Goal: Transaction & Acquisition: Purchase product/service

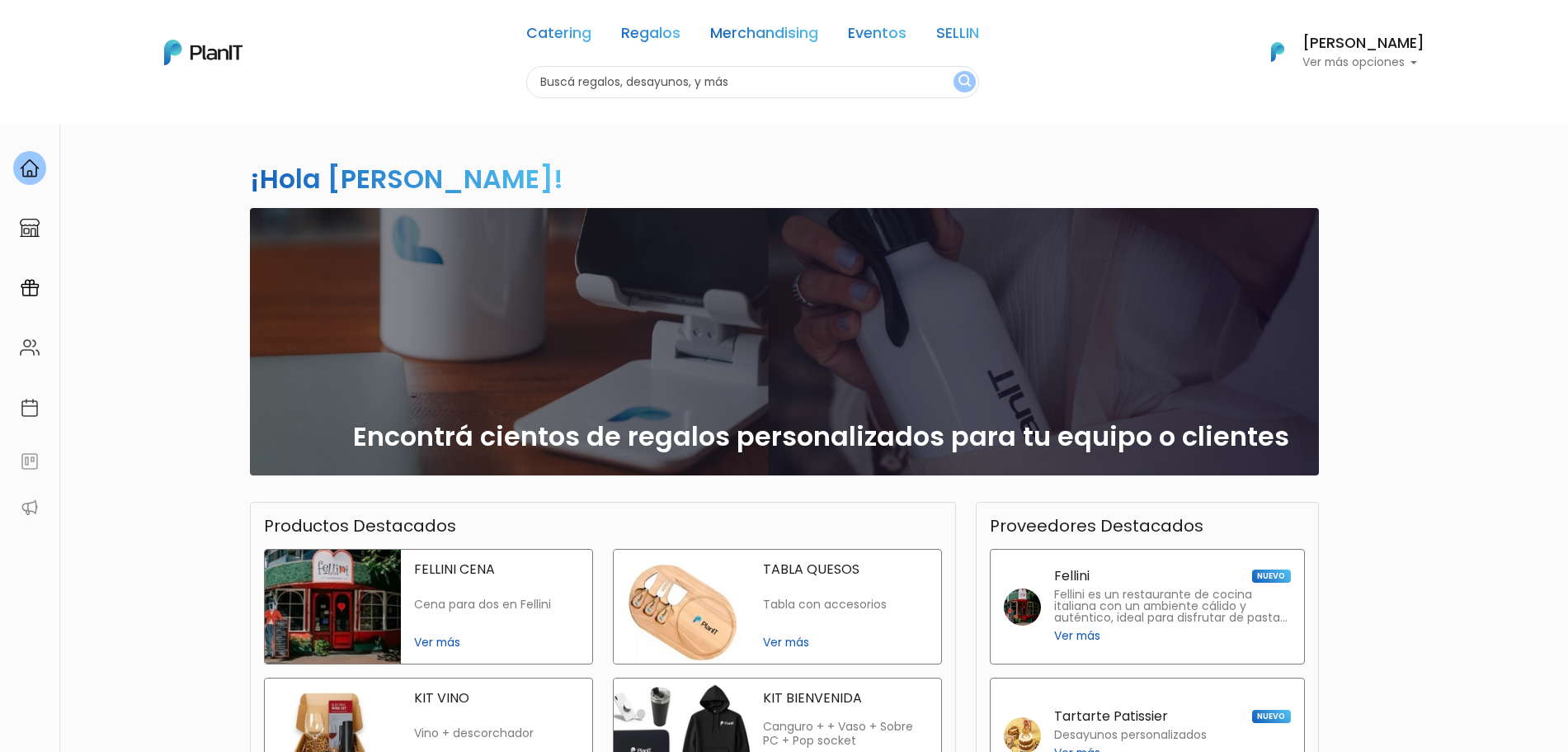
click at [820, 85] on input "text" at bounding box center [753, 82] width 453 height 32
type input "jugos"
click at [954, 71] on button "submit" at bounding box center [964, 82] width 22 height 22
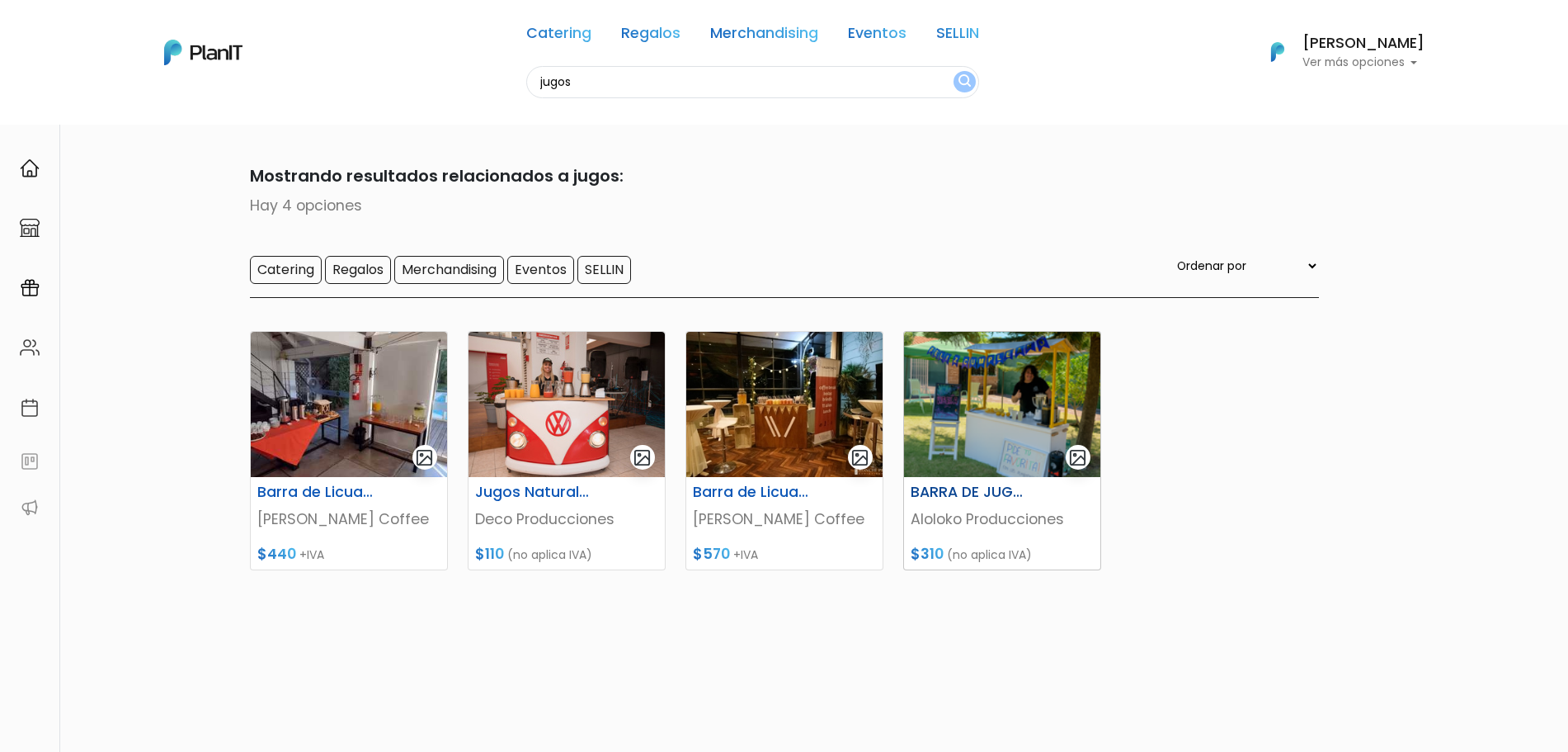
click at [930, 457] on img at bounding box center [1002, 404] width 196 height 145
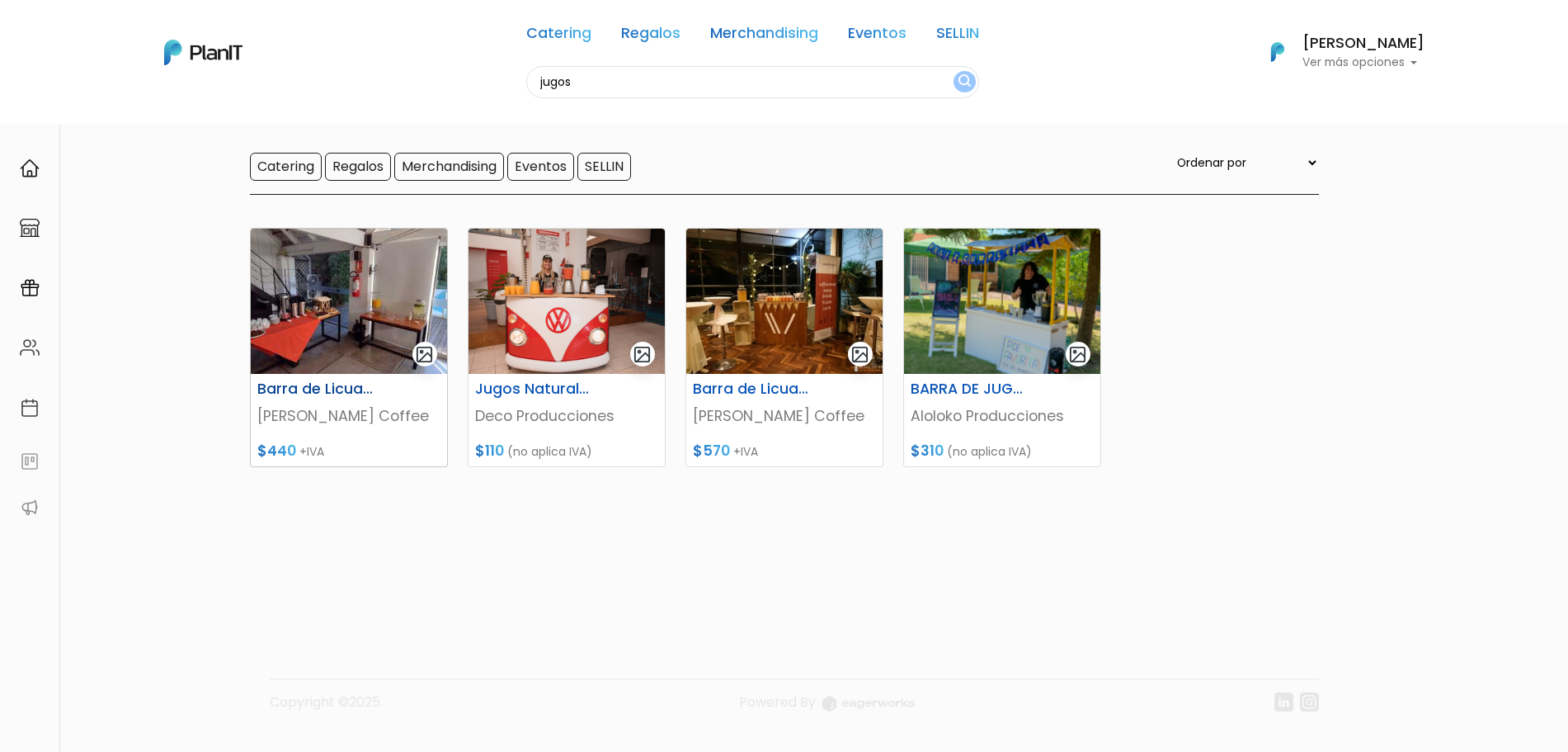
click at [328, 335] on img at bounding box center [349, 301] width 196 height 145
click at [585, 353] on img at bounding box center [566, 301] width 196 height 145
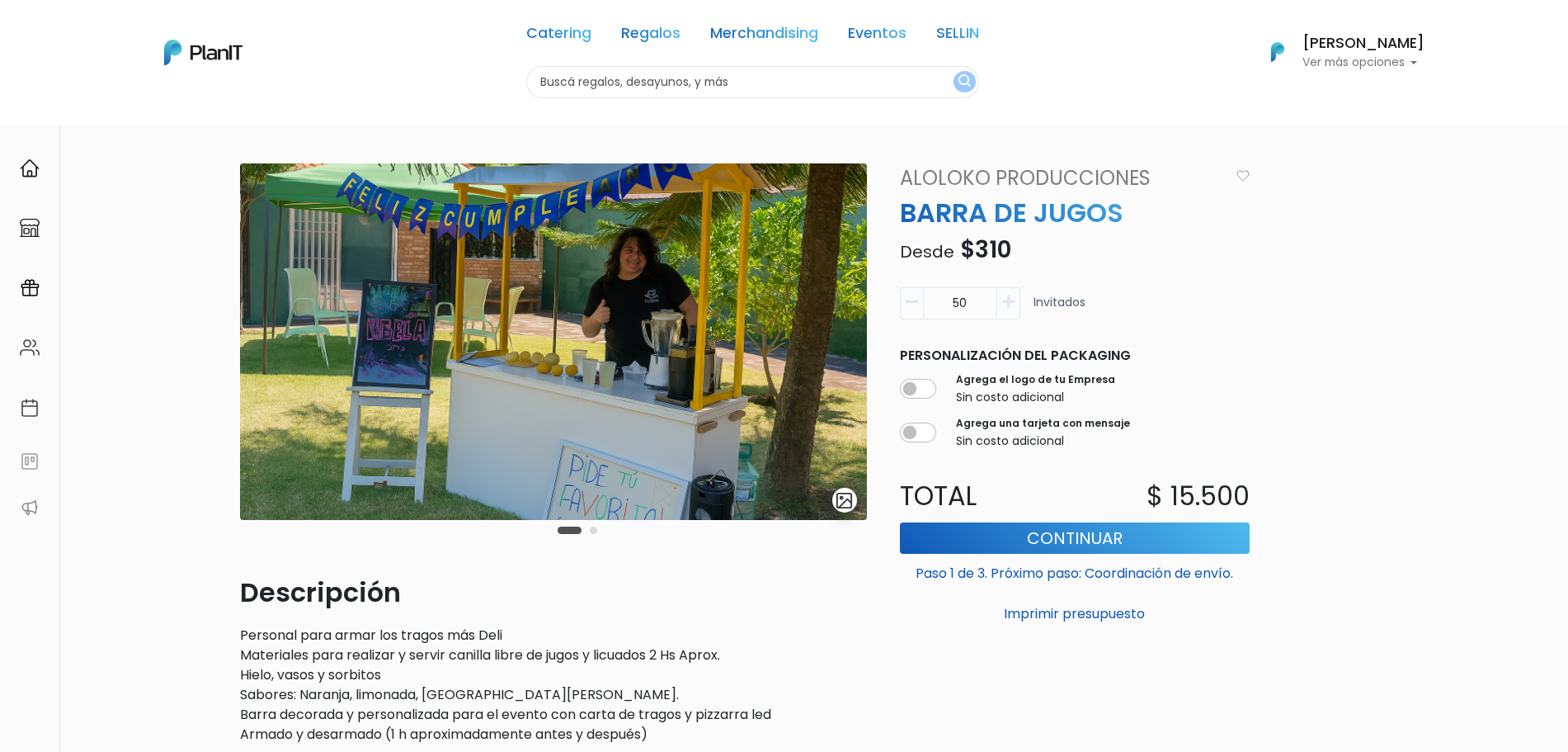
click at [591, 530] on button "Carousel Page 2" at bounding box center [593, 530] width 7 height 7
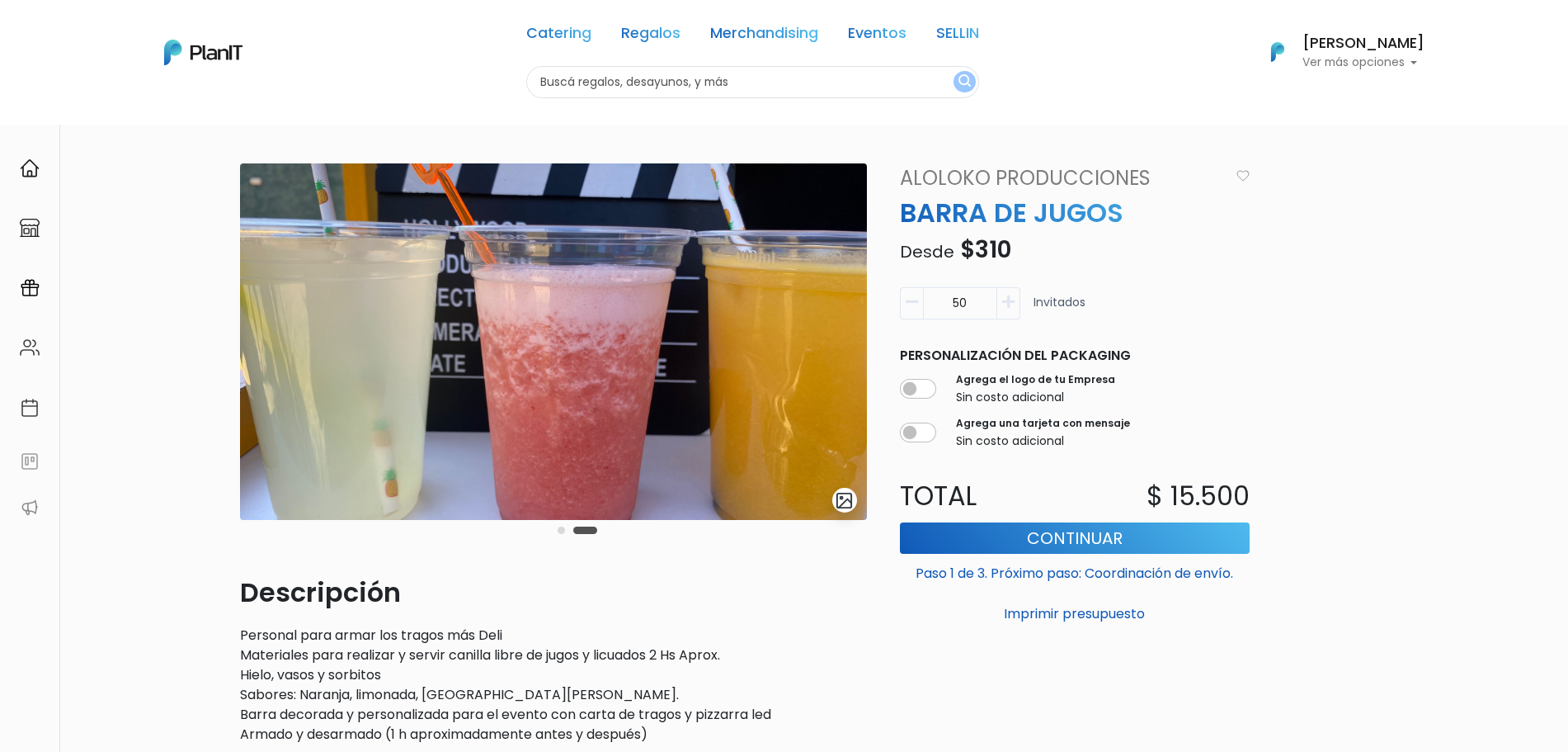
click at [563, 529] on button "Carousel Page 1" at bounding box center [561, 530] width 7 height 7
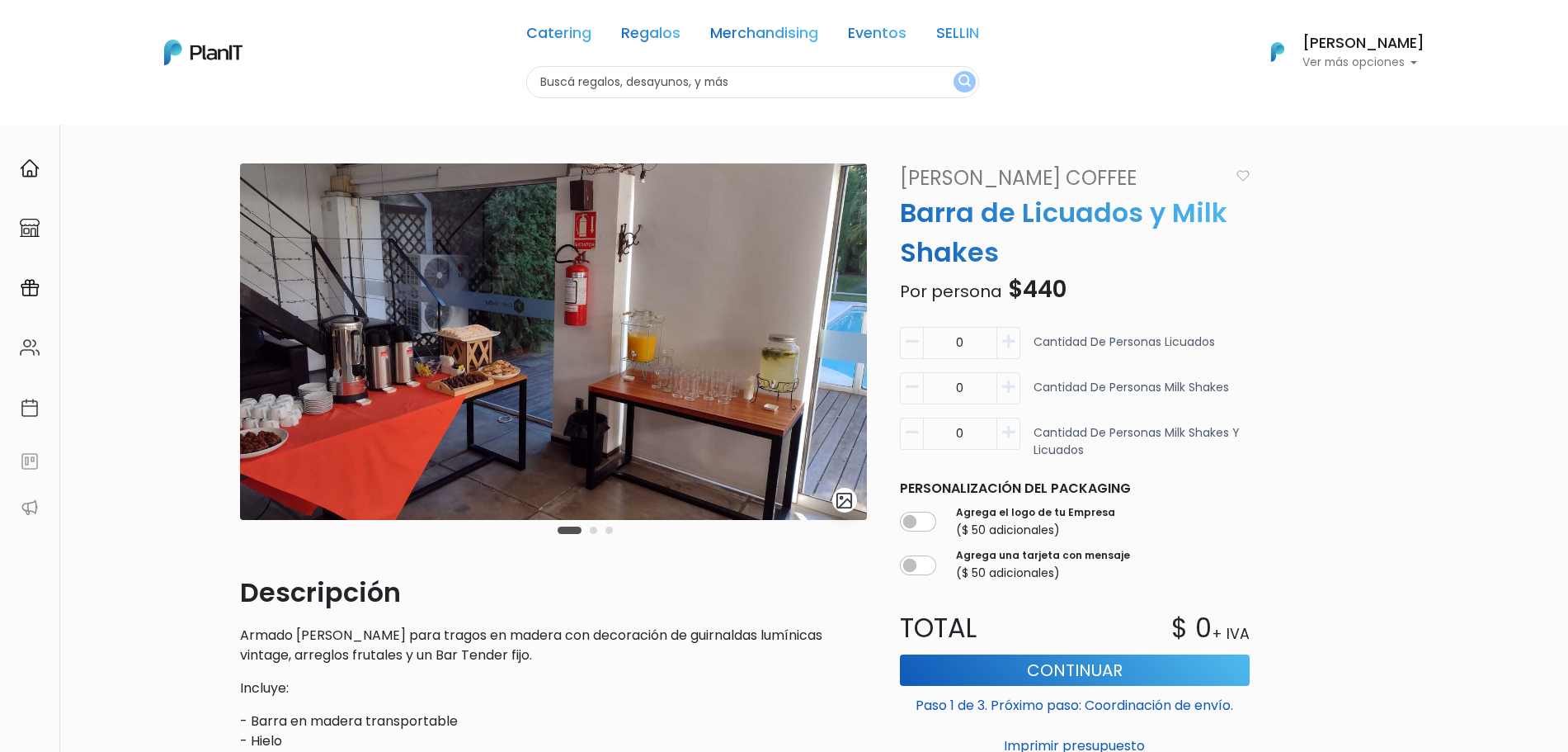
scroll to position [104, 0]
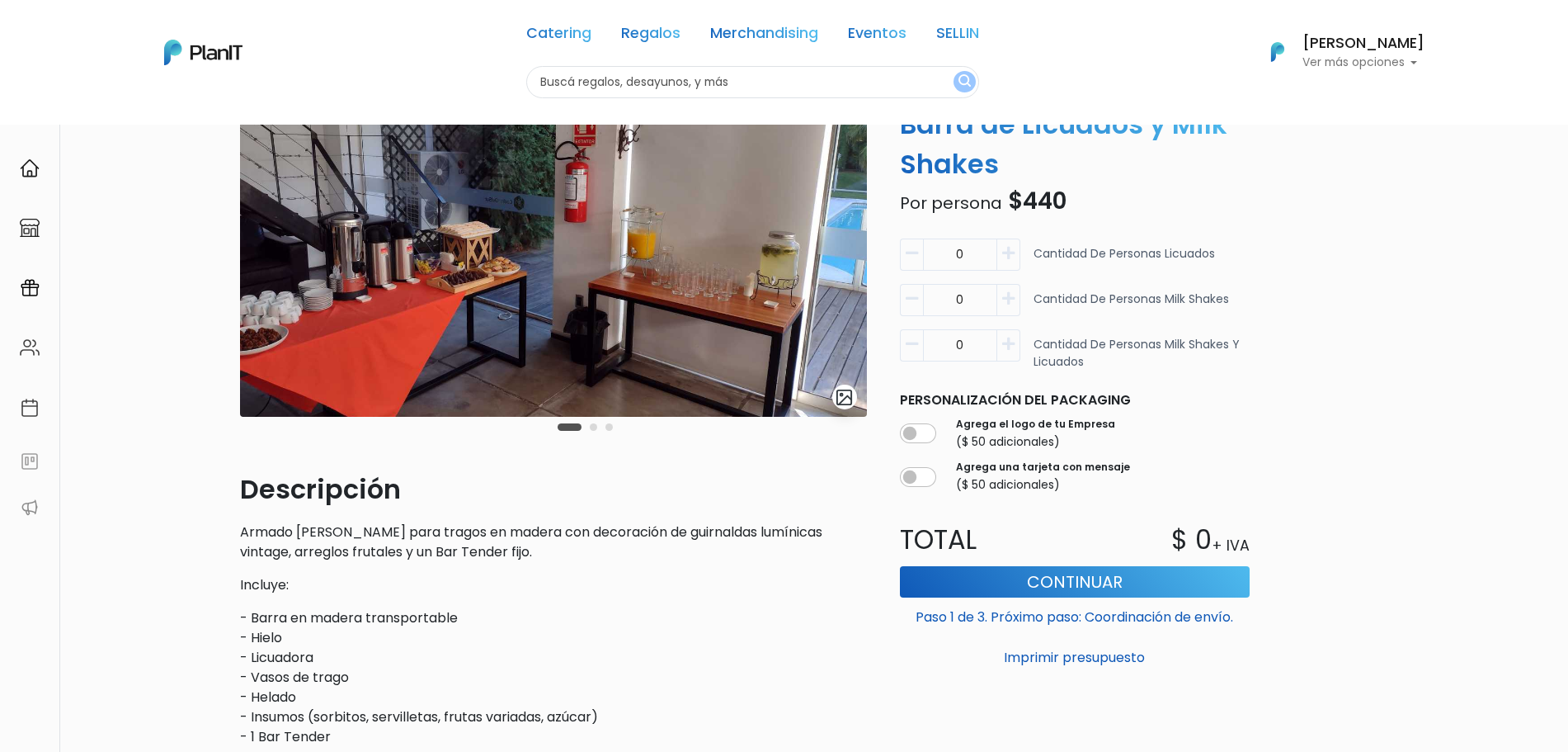
drag, startPoint x: 972, startPoint y: 258, endPoint x: 921, endPoint y: 258, distance: 51.0
click at [921, 258] on div "0" at bounding box center [960, 254] width 120 height 32
type input "5"
click at [582, 428] on div "Carousel Pagination" at bounding box center [585, 427] width 64 height 20
click at [591, 428] on button "Carousel Page 2" at bounding box center [593, 427] width 7 height 7
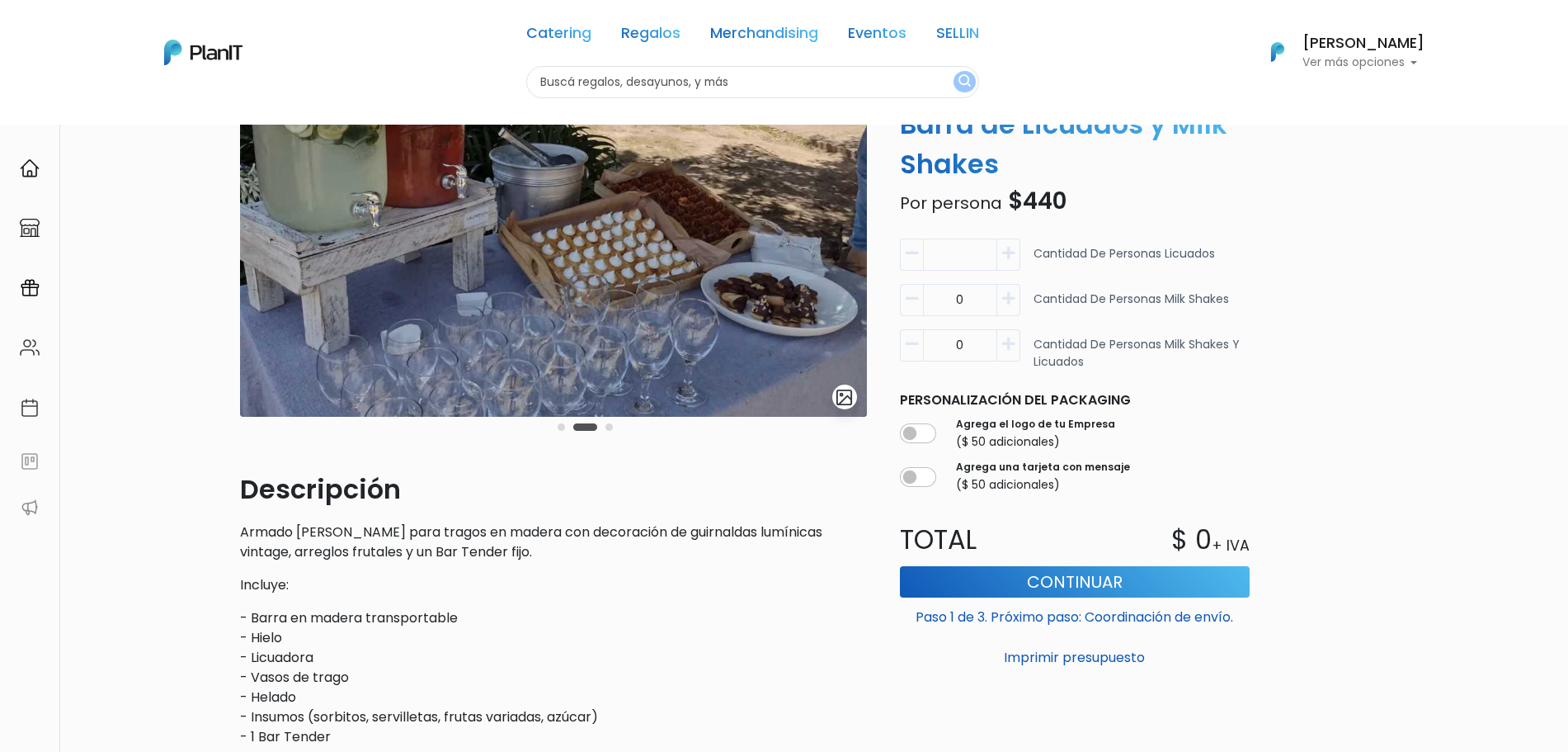
click at [608, 431] on button "Carousel Page 3" at bounding box center [608, 427] width 7 height 7
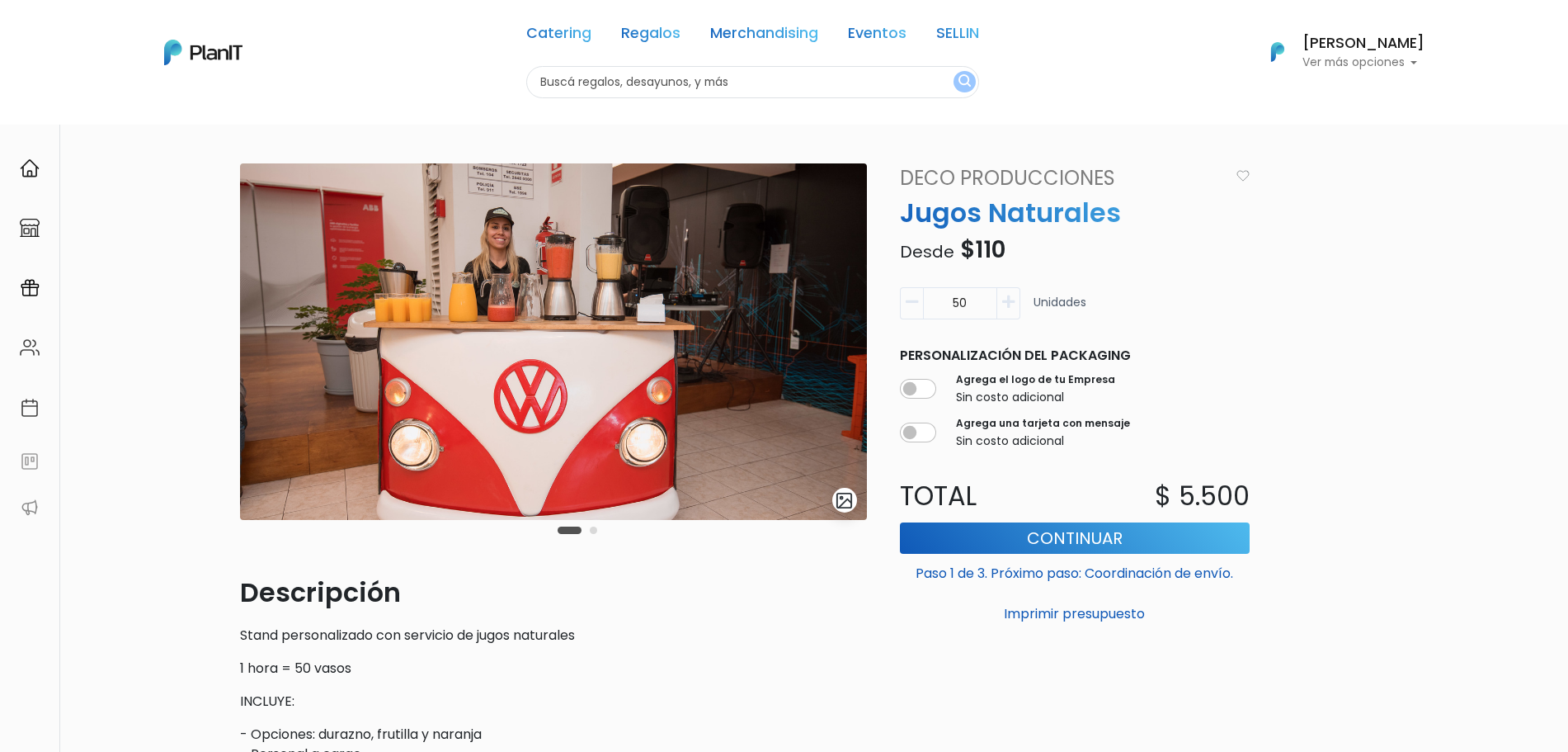
click at [591, 529] on button "Carousel Page 2" at bounding box center [593, 530] width 7 height 7
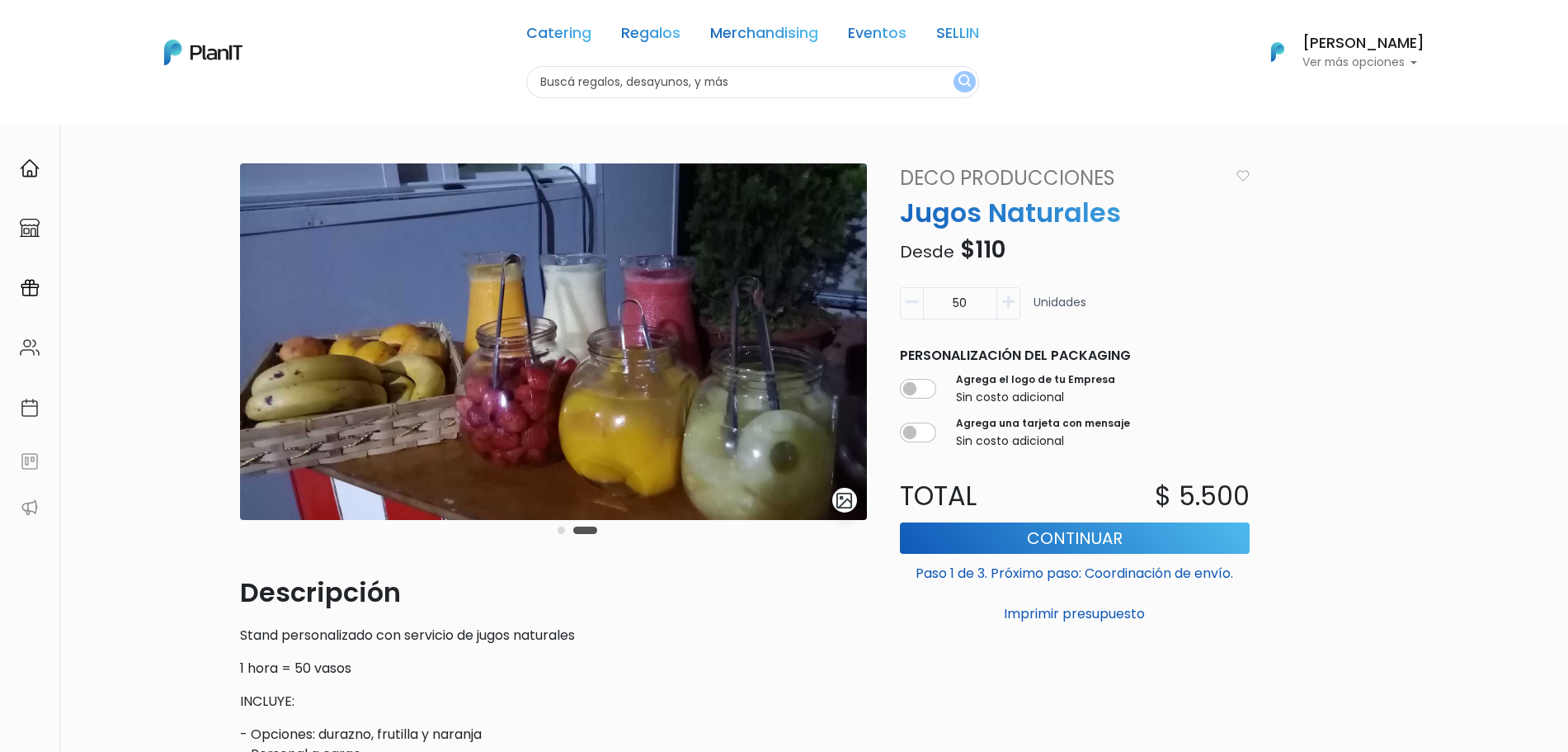
click at [553, 533] on div "slide 4 of 2" at bounding box center [553, 368] width 627 height 409
click at [550, 533] on div "slide 4 of 2" at bounding box center [553, 368] width 627 height 409
click at [561, 533] on button "Carousel Page 1" at bounding box center [561, 530] width 7 height 7
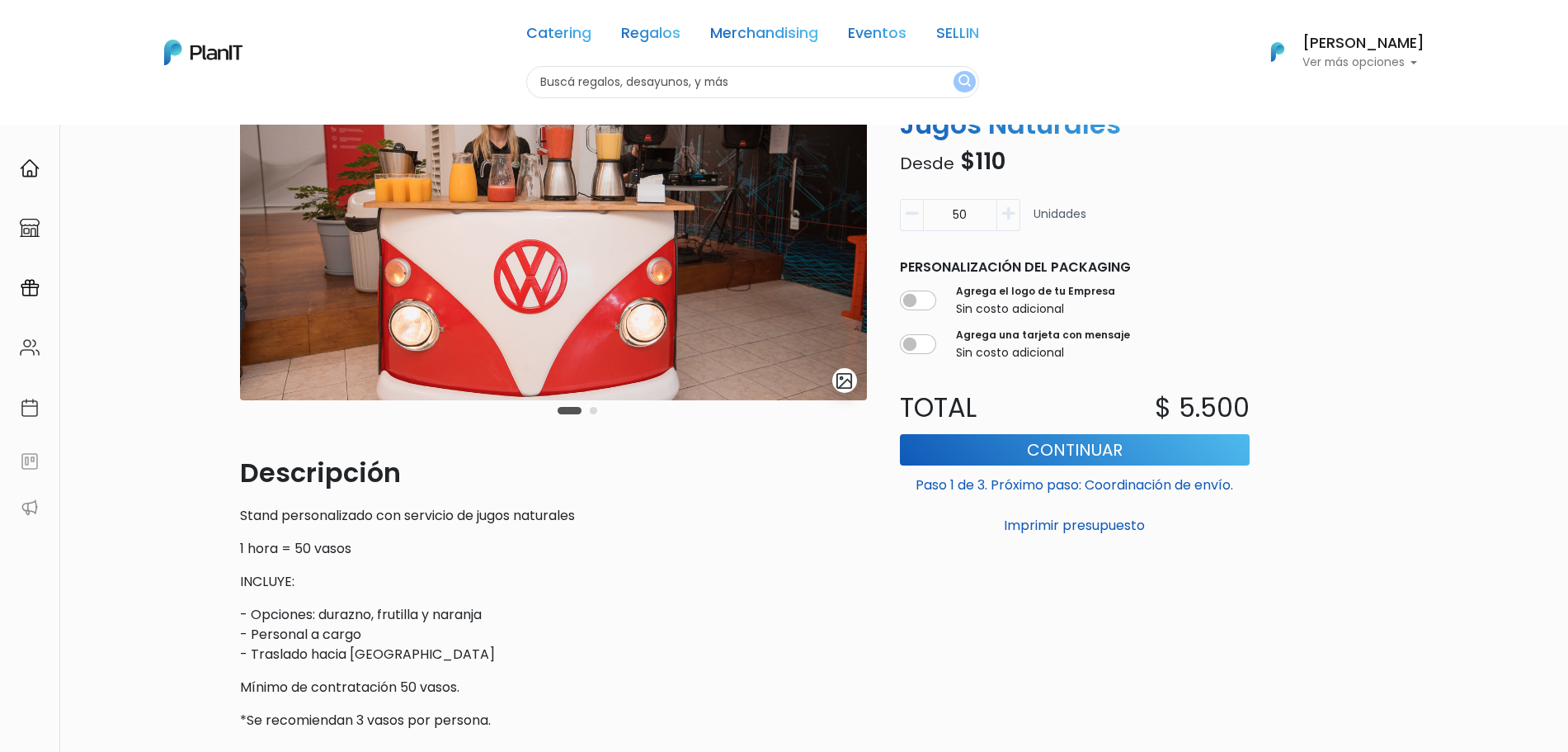
scroll to position [104, 0]
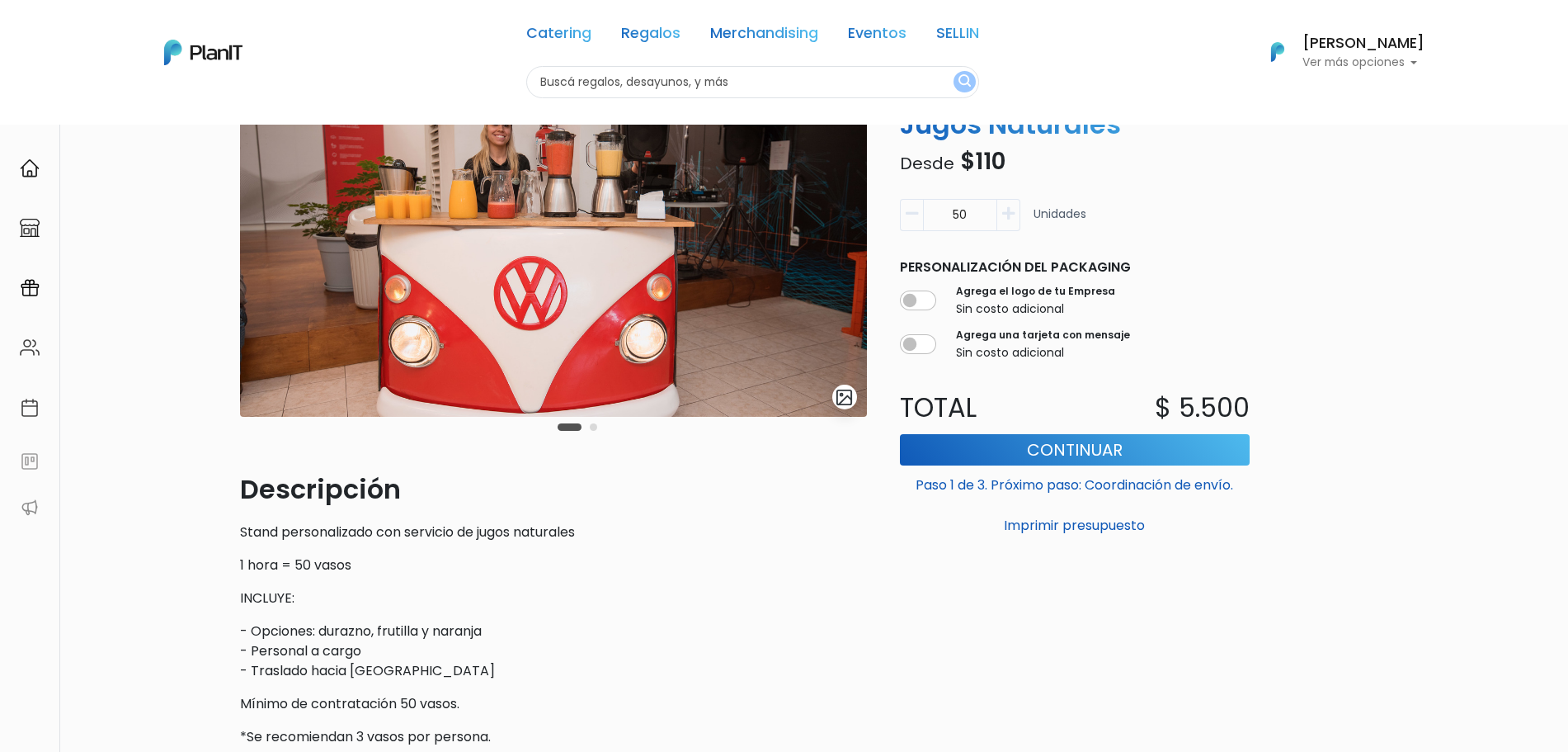
click at [595, 429] on button "Carousel Page 2" at bounding box center [593, 427] width 7 height 7
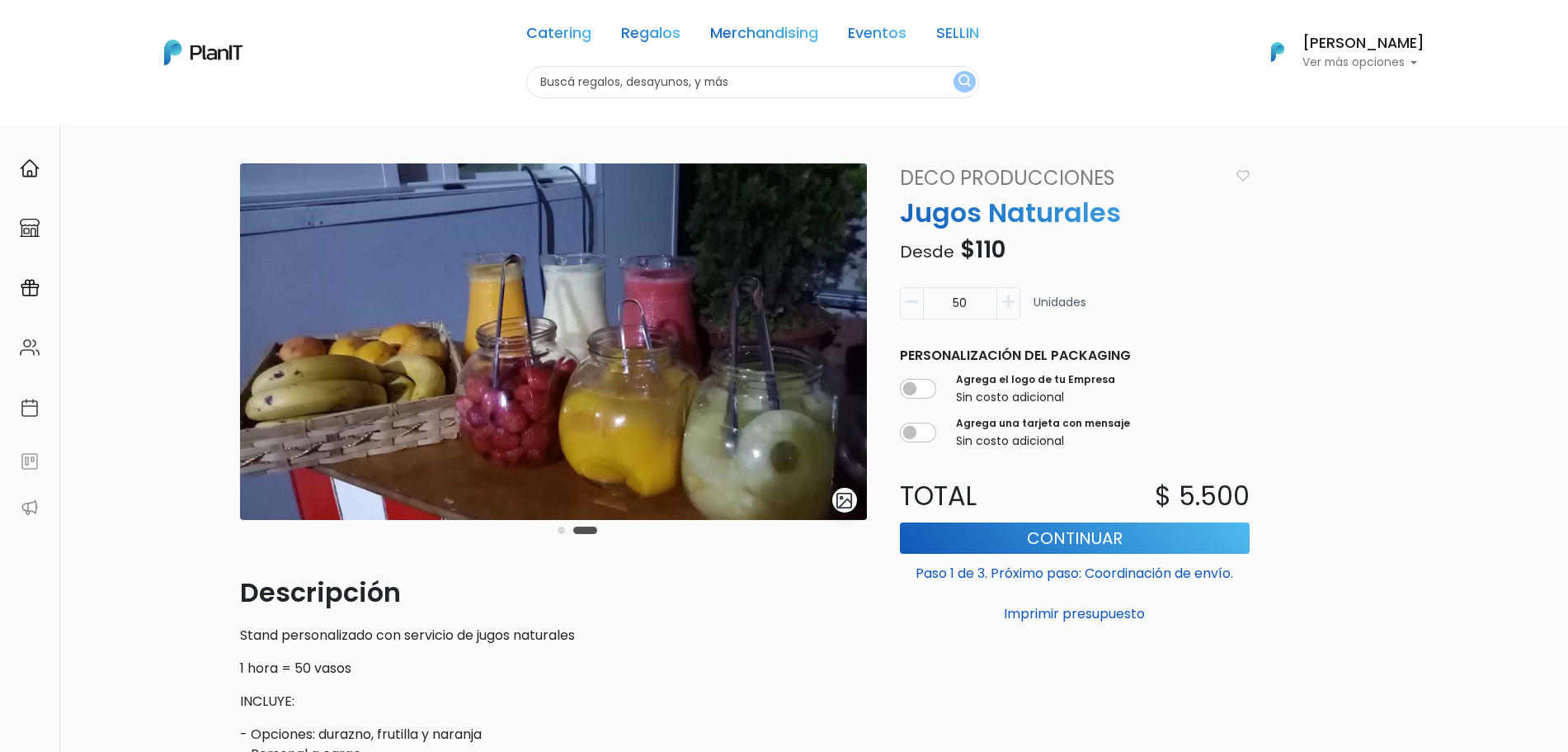
scroll to position [206, 0]
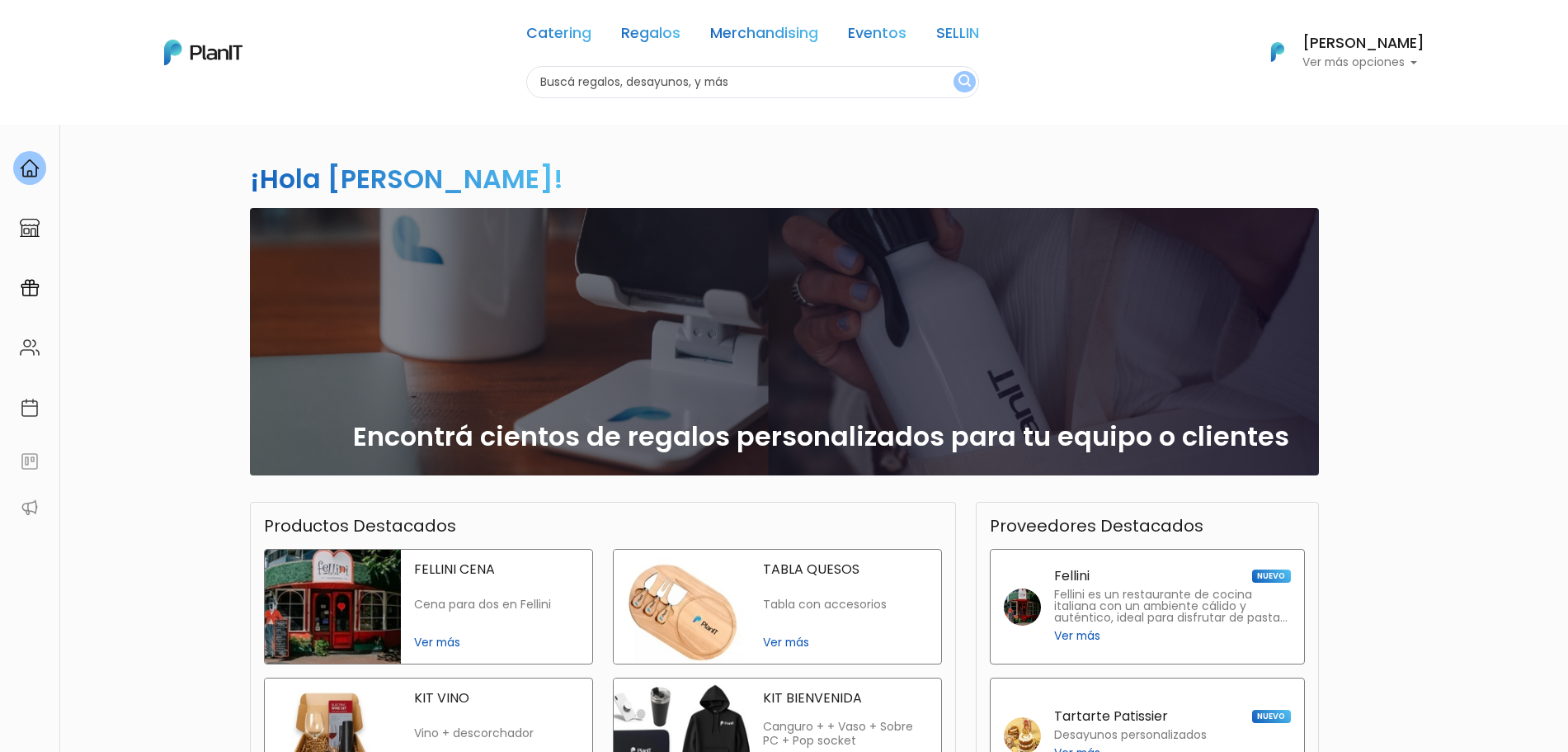
click at [1332, 66] on p "Ver más opciones" at bounding box center [1363, 63] width 122 height 12
click at [927, 116] on nav "Catering Regalos Merchandising Eventos SELLIN Catering Regalos Merchandising Ev…" at bounding box center [784, 62] width 1568 height 124
click at [877, 31] on link "Eventos" at bounding box center [877, 36] width 59 height 20
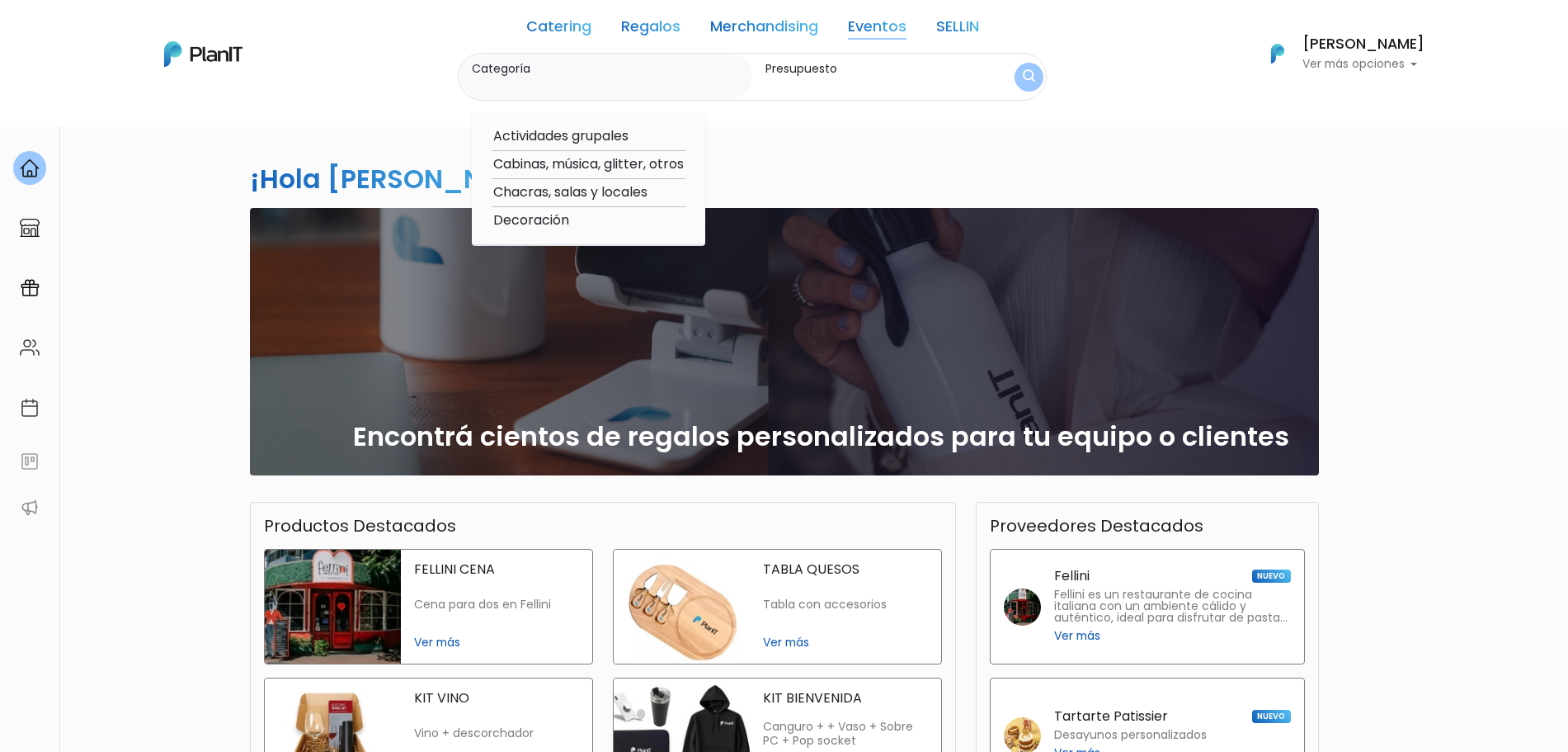
click at [572, 31] on link "Catering" at bounding box center [559, 30] width 65 height 20
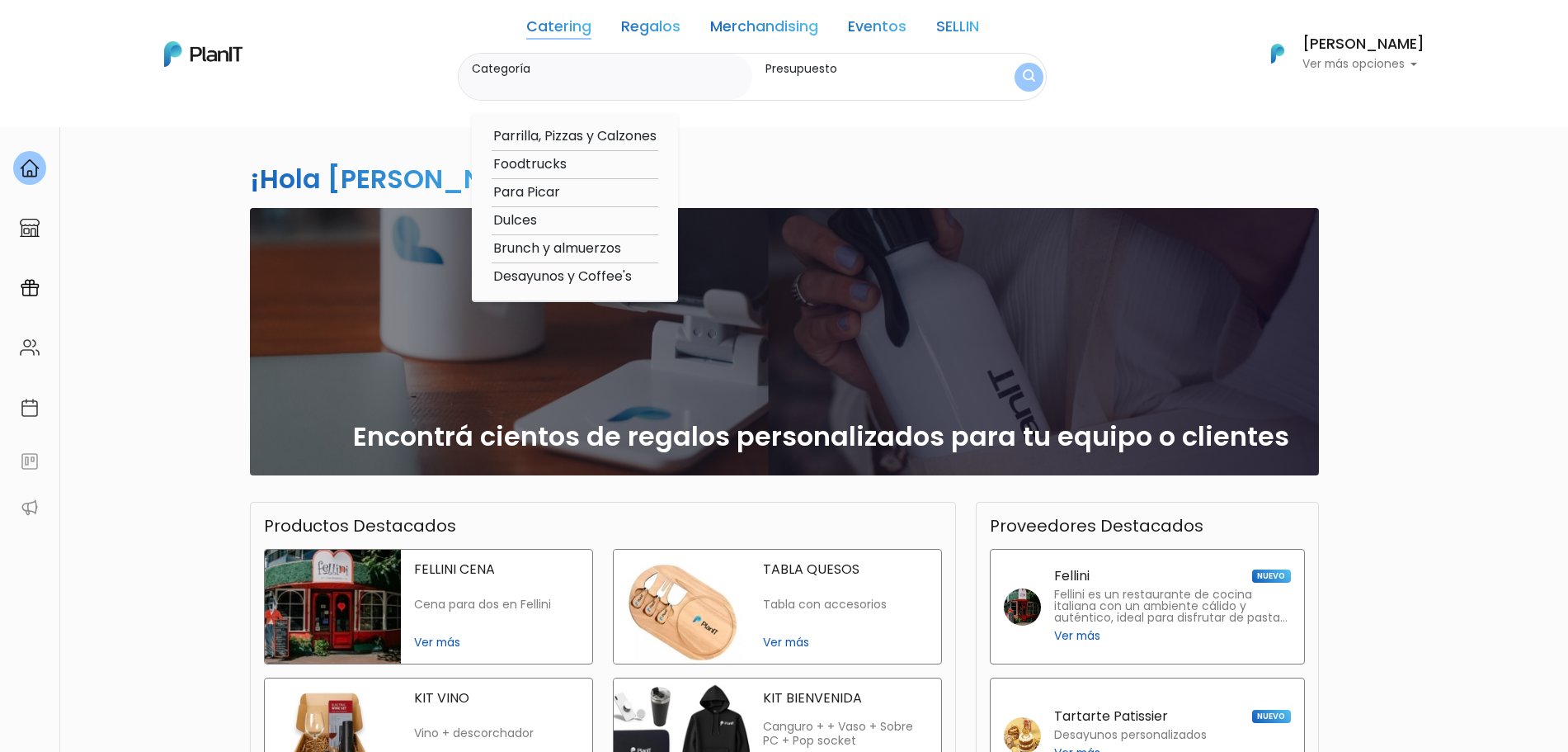
click at [656, 33] on link "Regalos" at bounding box center [651, 30] width 60 height 20
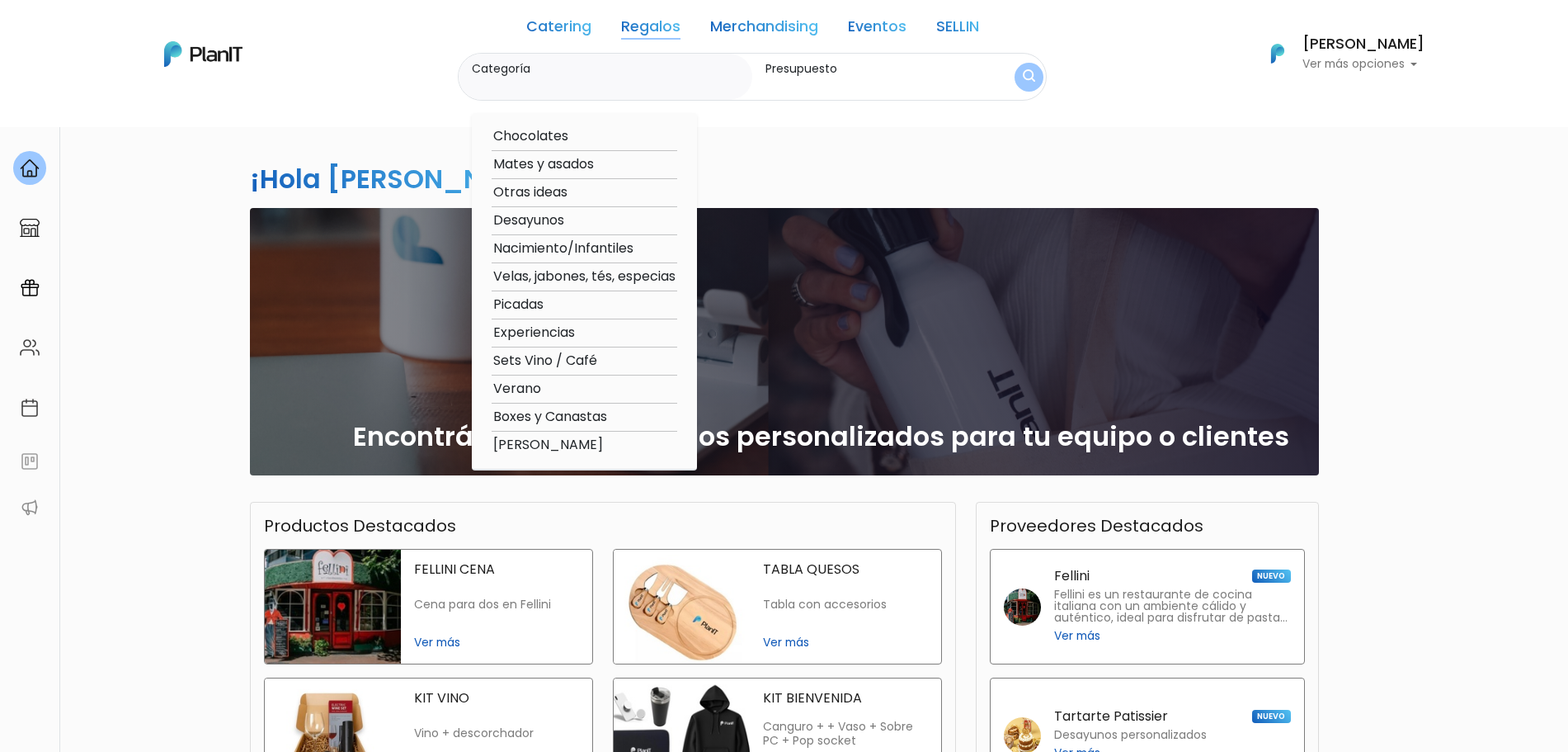
click at [776, 31] on link "Merchandising" at bounding box center [764, 30] width 108 height 20
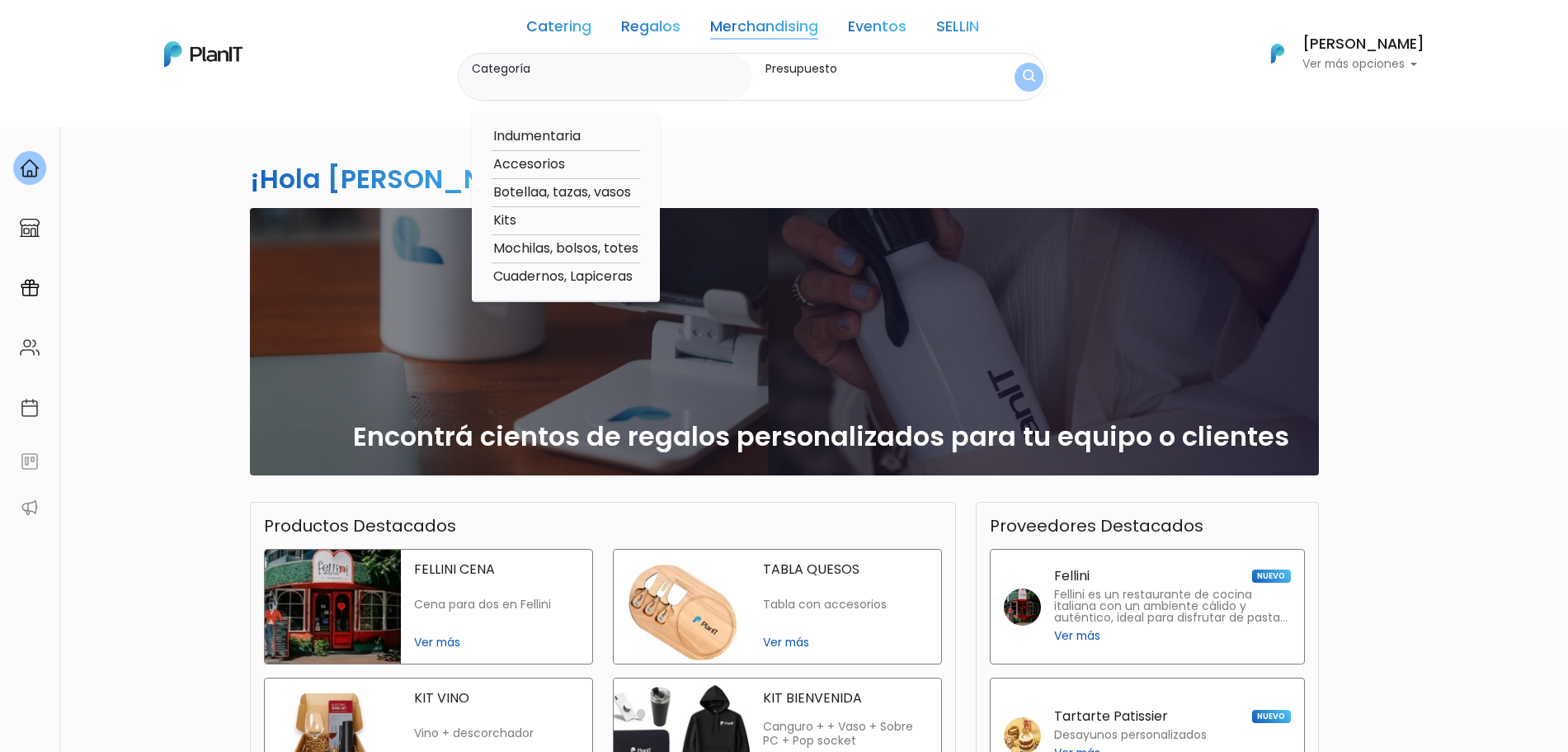
click at [902, 31] on link "Eventos" at bounding box center [877, 30] width 59 height 20
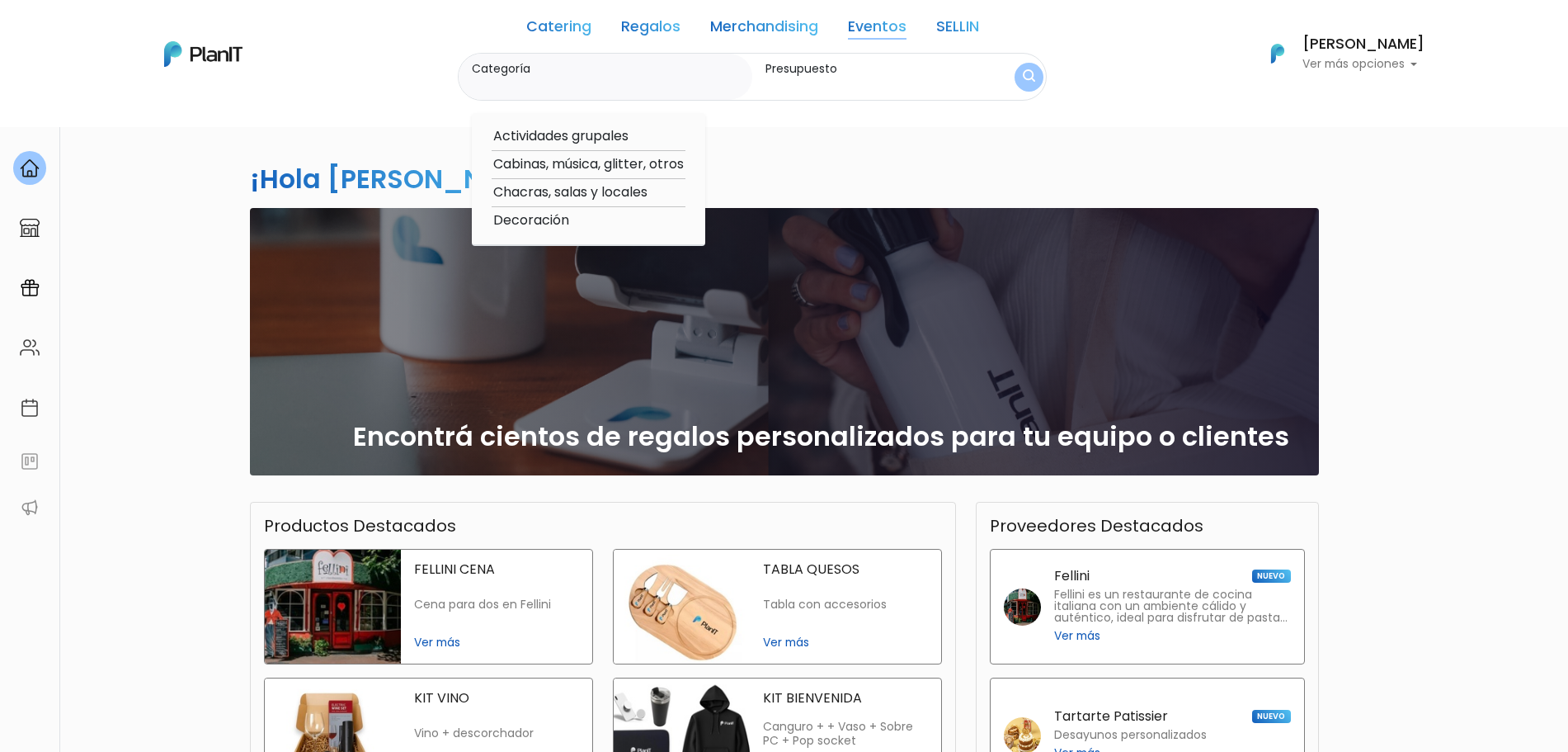
click at [933, 36] on div "Catering Regalos Merchandising Eventos SELLIN" at bounding box center [753, 30] width 453 height 46
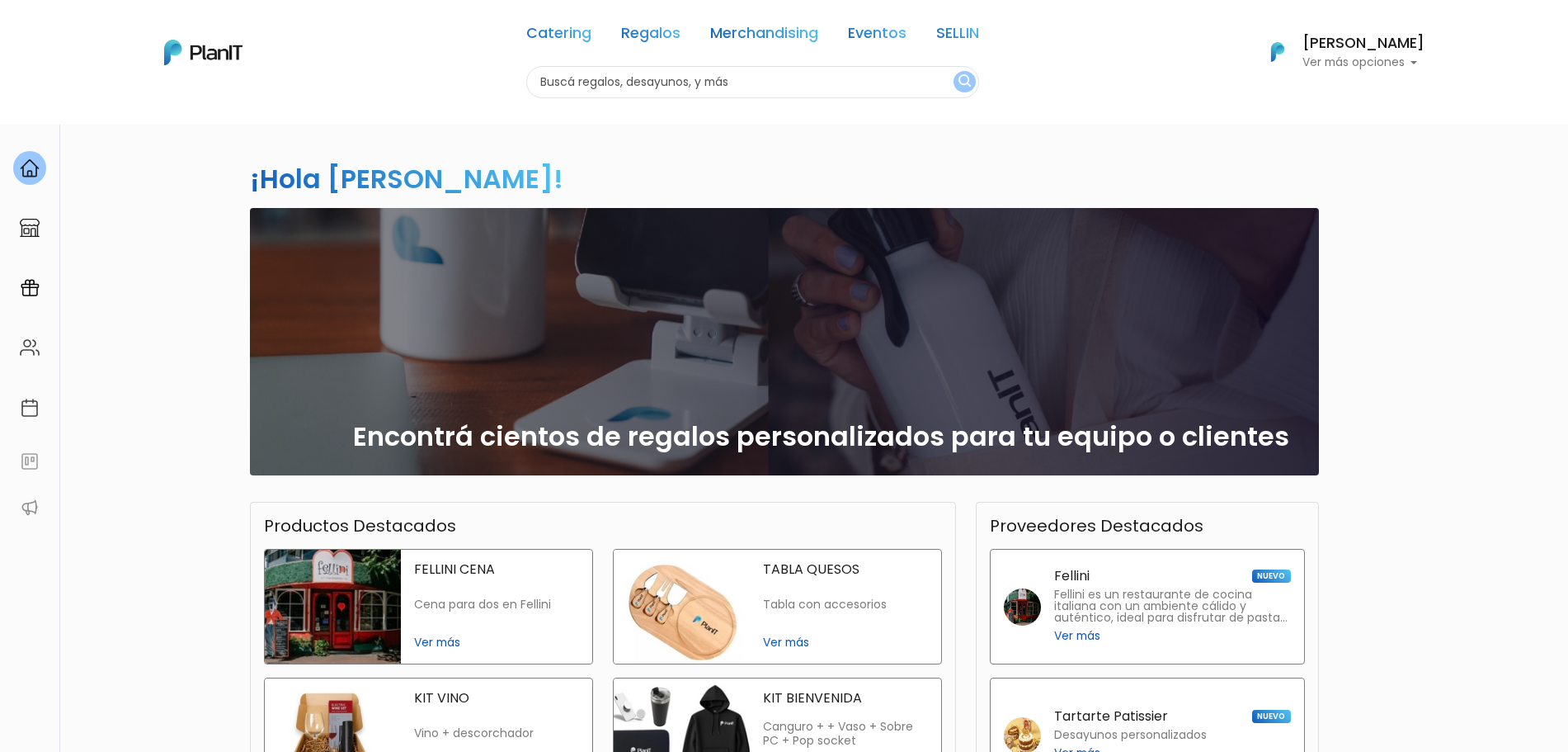
click at [922, 36] on div "Catering Regalos Merchandising Eventos SELLIN" at bounding box center [753, 36] width 453 height 60
click at [868, 36] on link "Eventos" at bounding box center [877, 36] width 59 height 20
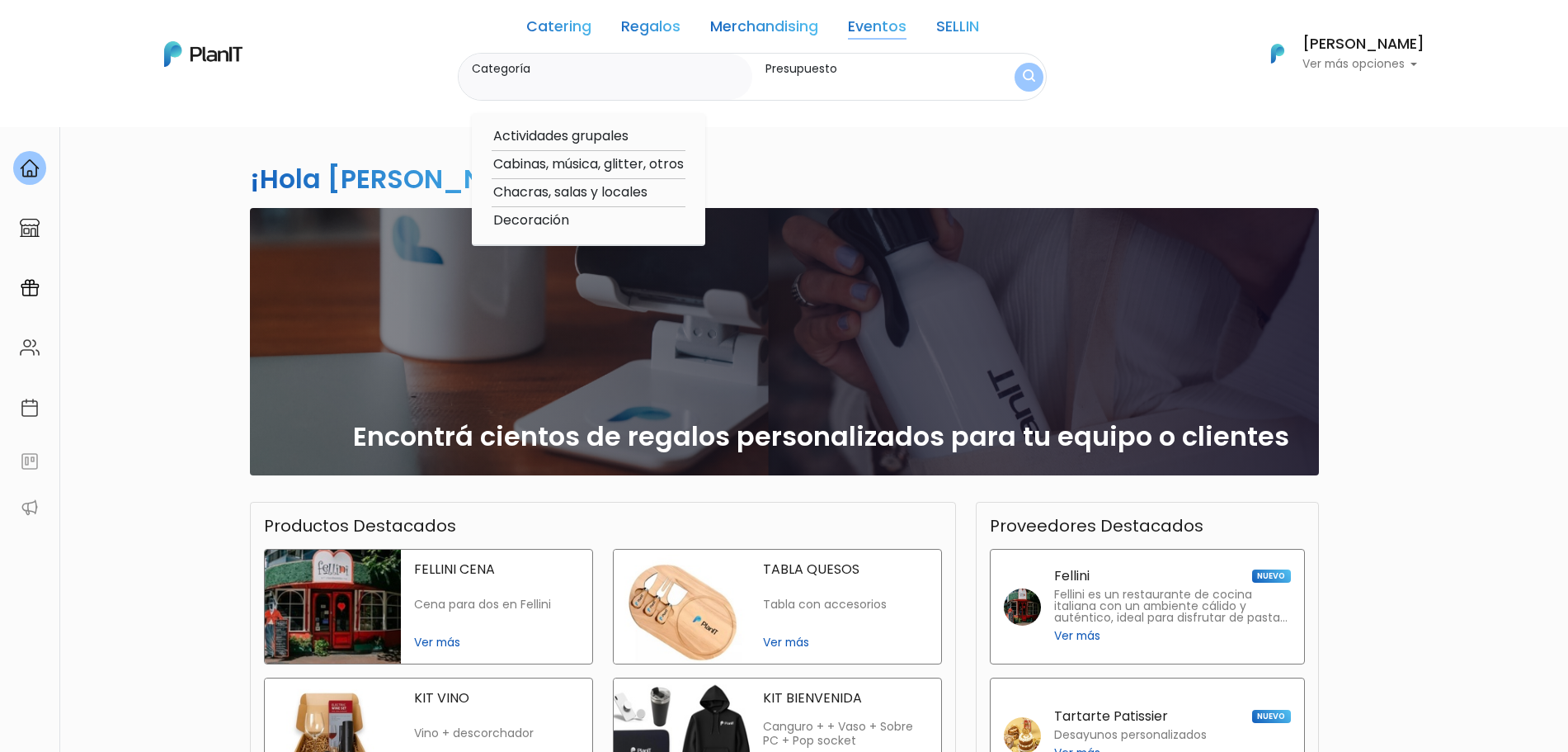
click at [947, 35] on link "SELLIN" at bounding box center [958, 30] width 43 height 20
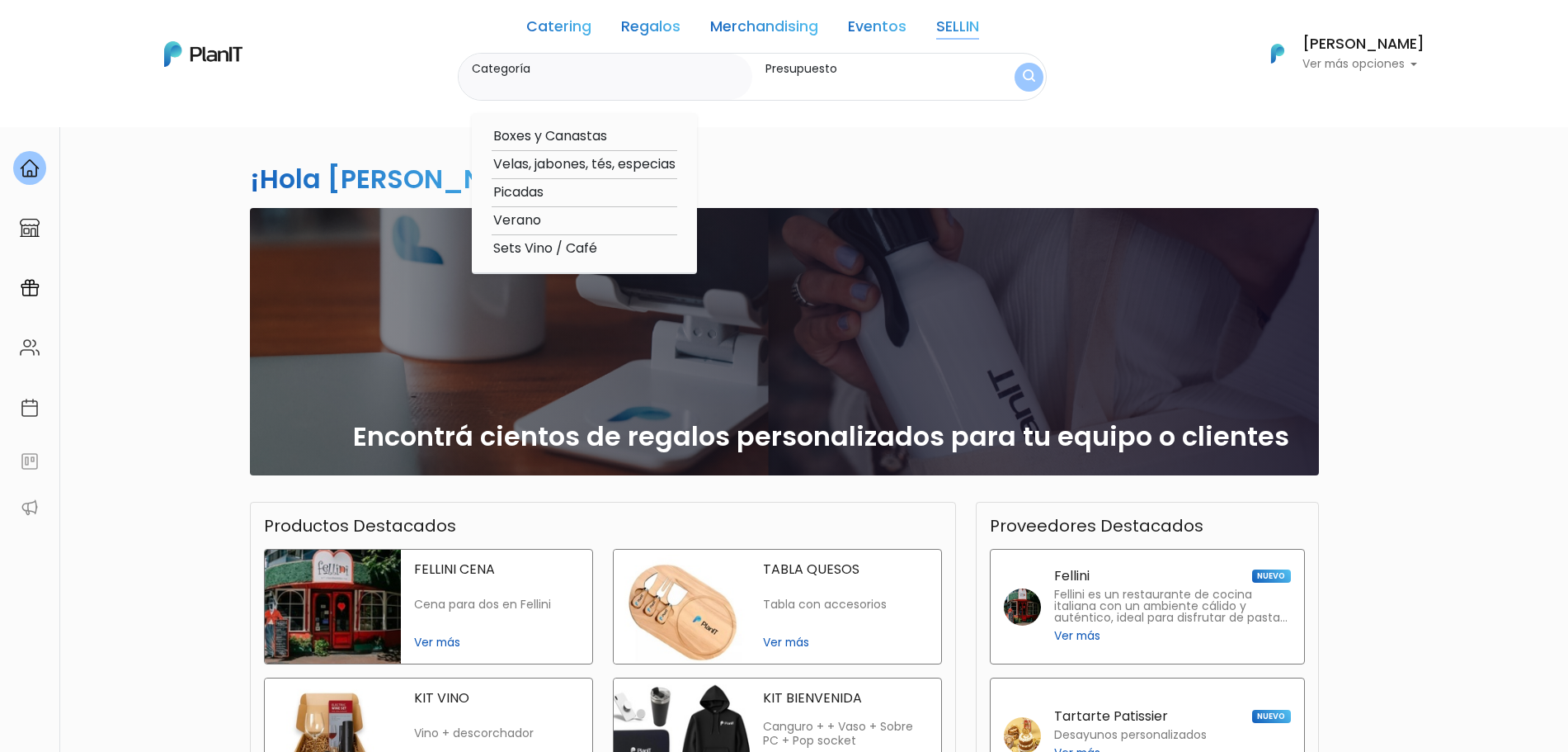
click at [871, 33] on link "Eventos" at bounding box center [877, 30] width 59 height 20
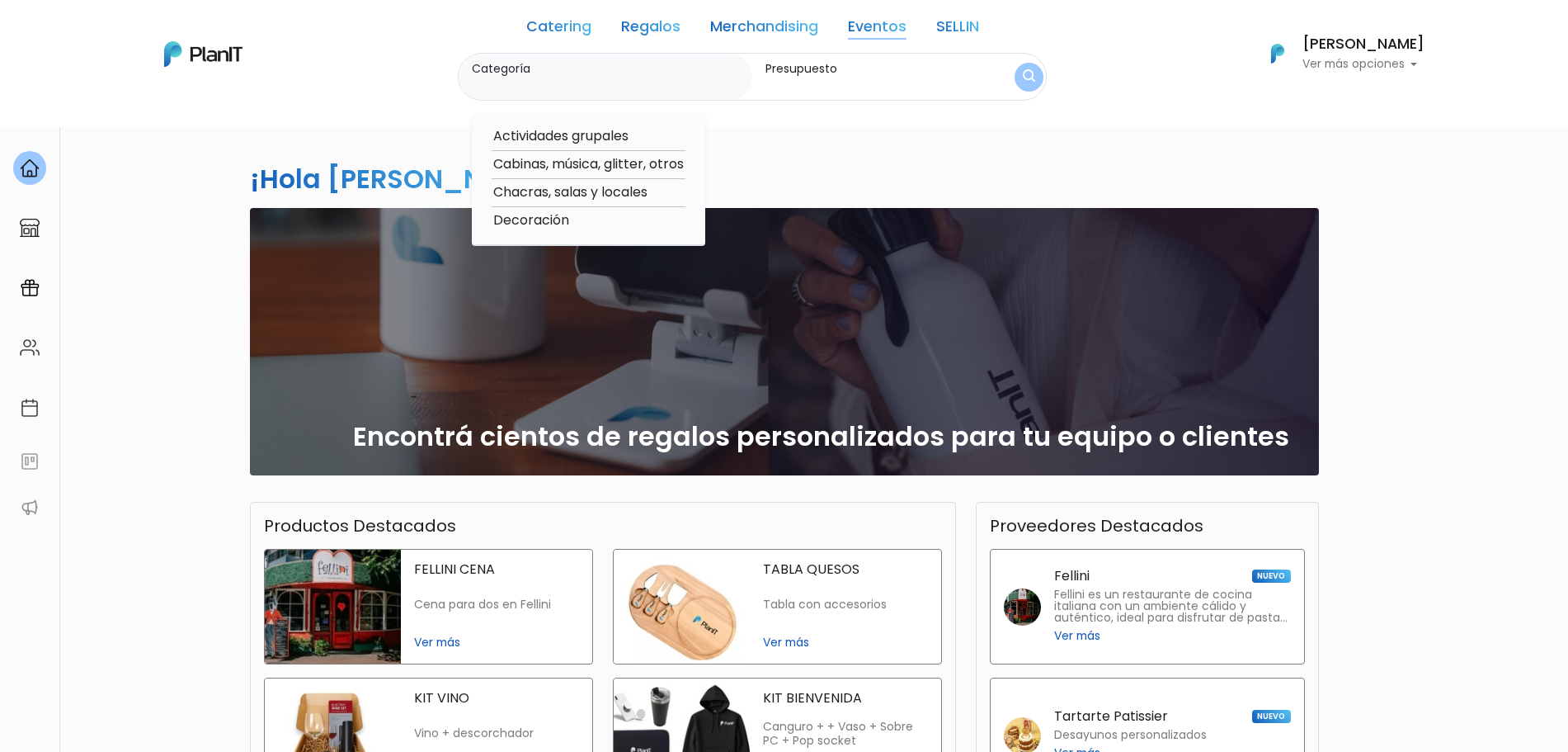
click at [772, 37] on link "Merchandising" at bounding box center [764, 30] width 108 height 20
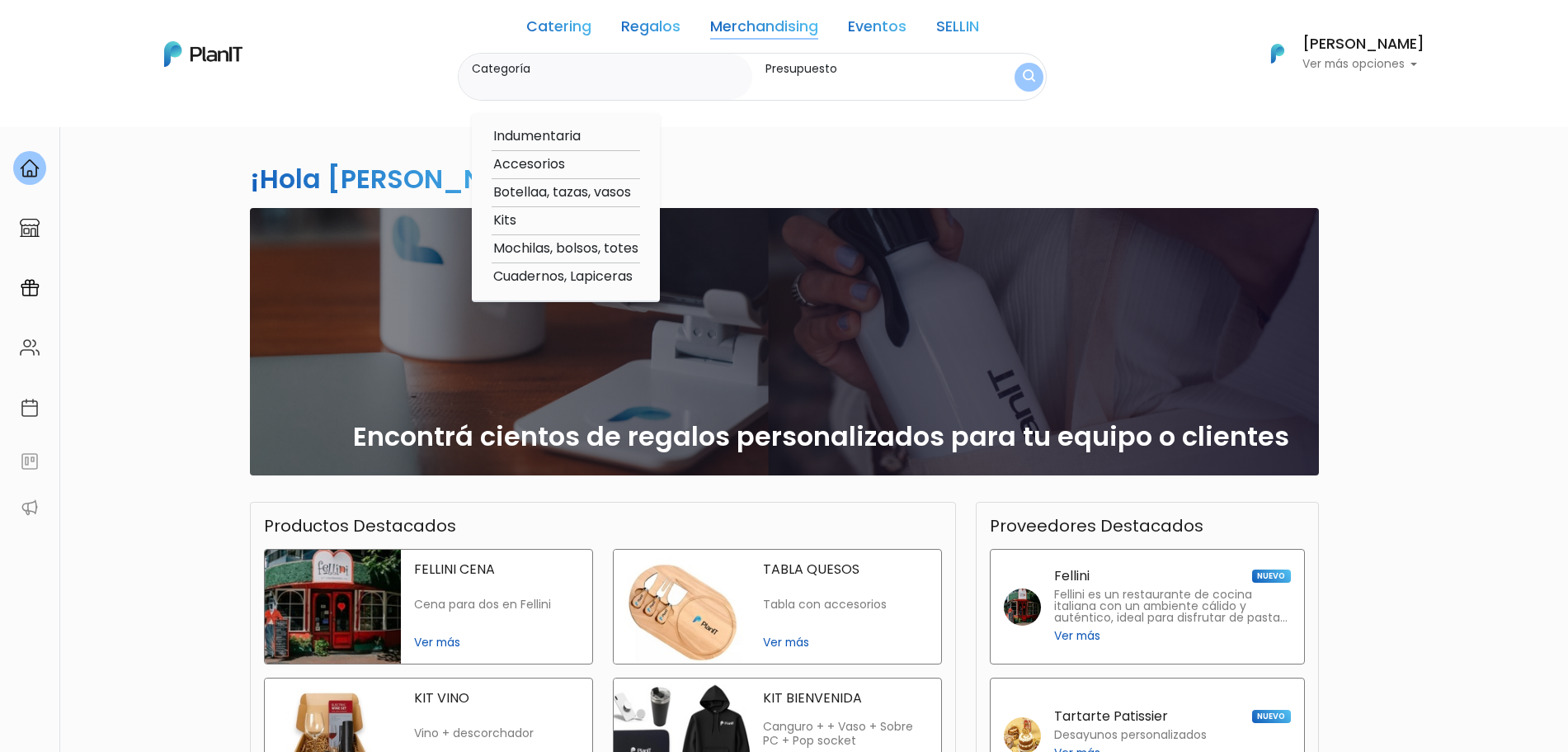
click at [642, 32] on link "Regalos" at bounding box center [651, 30] width 60 height 20
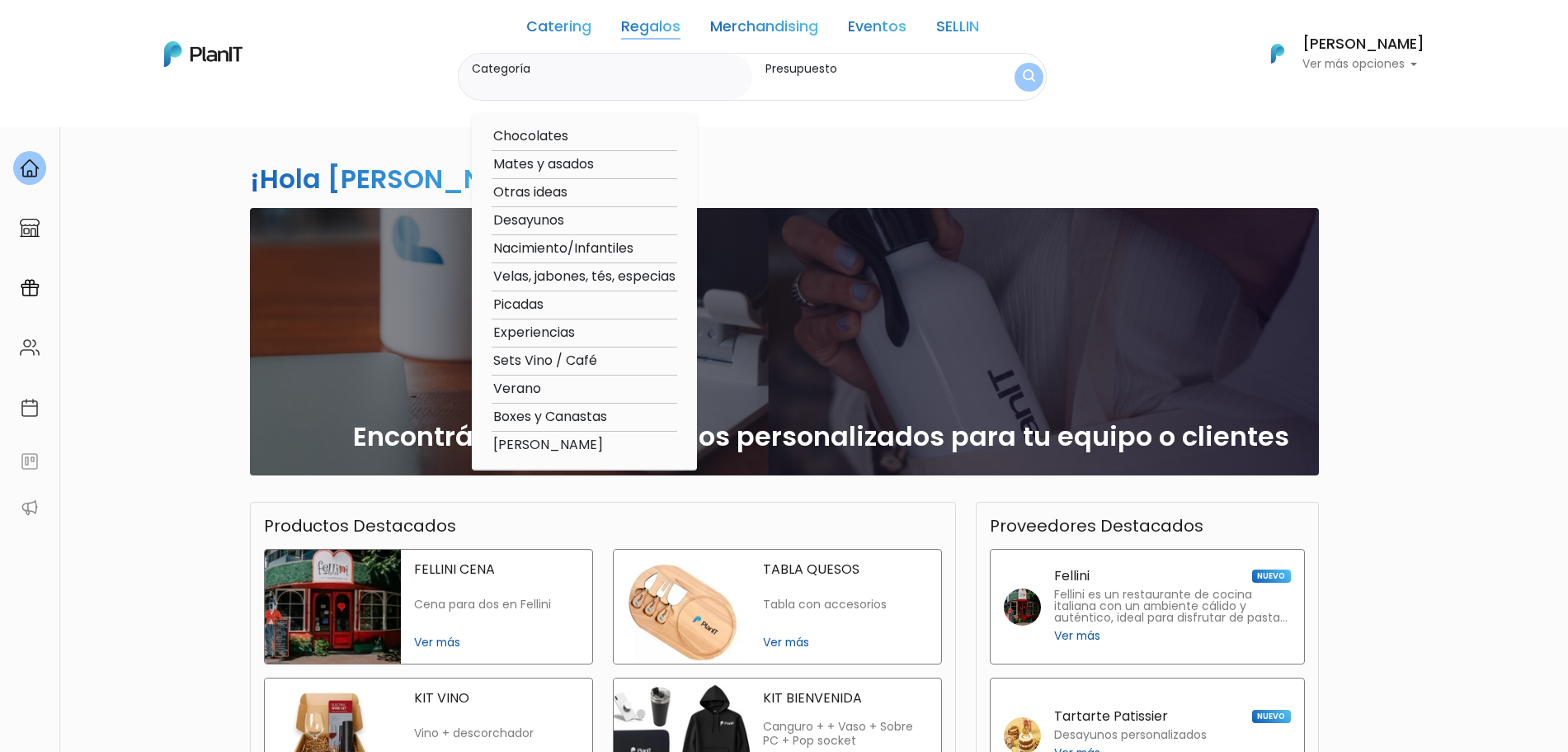
click at [549, 30] on link "Catering" at bounding box center [559, 30] width 65 height 20
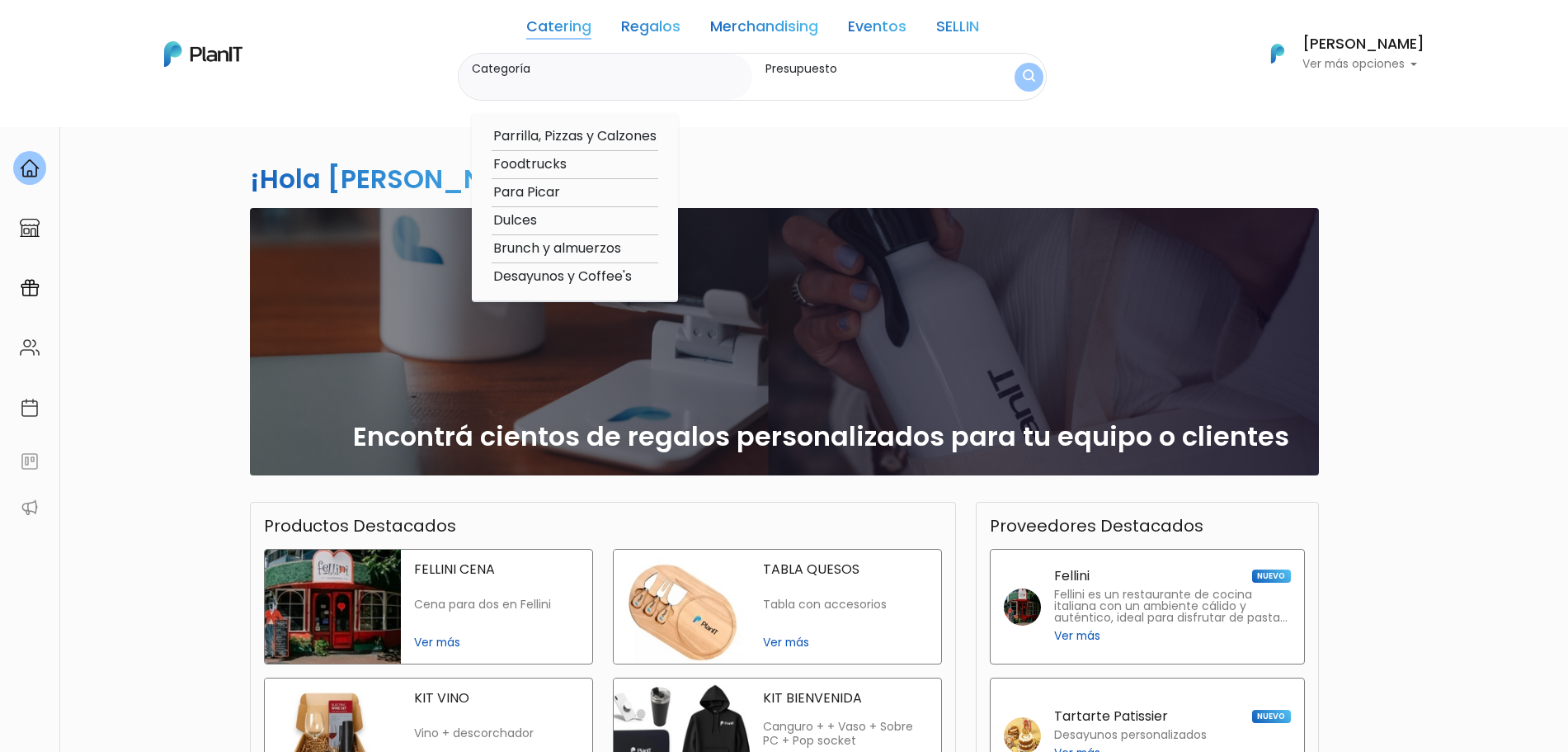
click at [652, 27] on link "Regalos" at bounding box center [651, 30] width 60 height 20
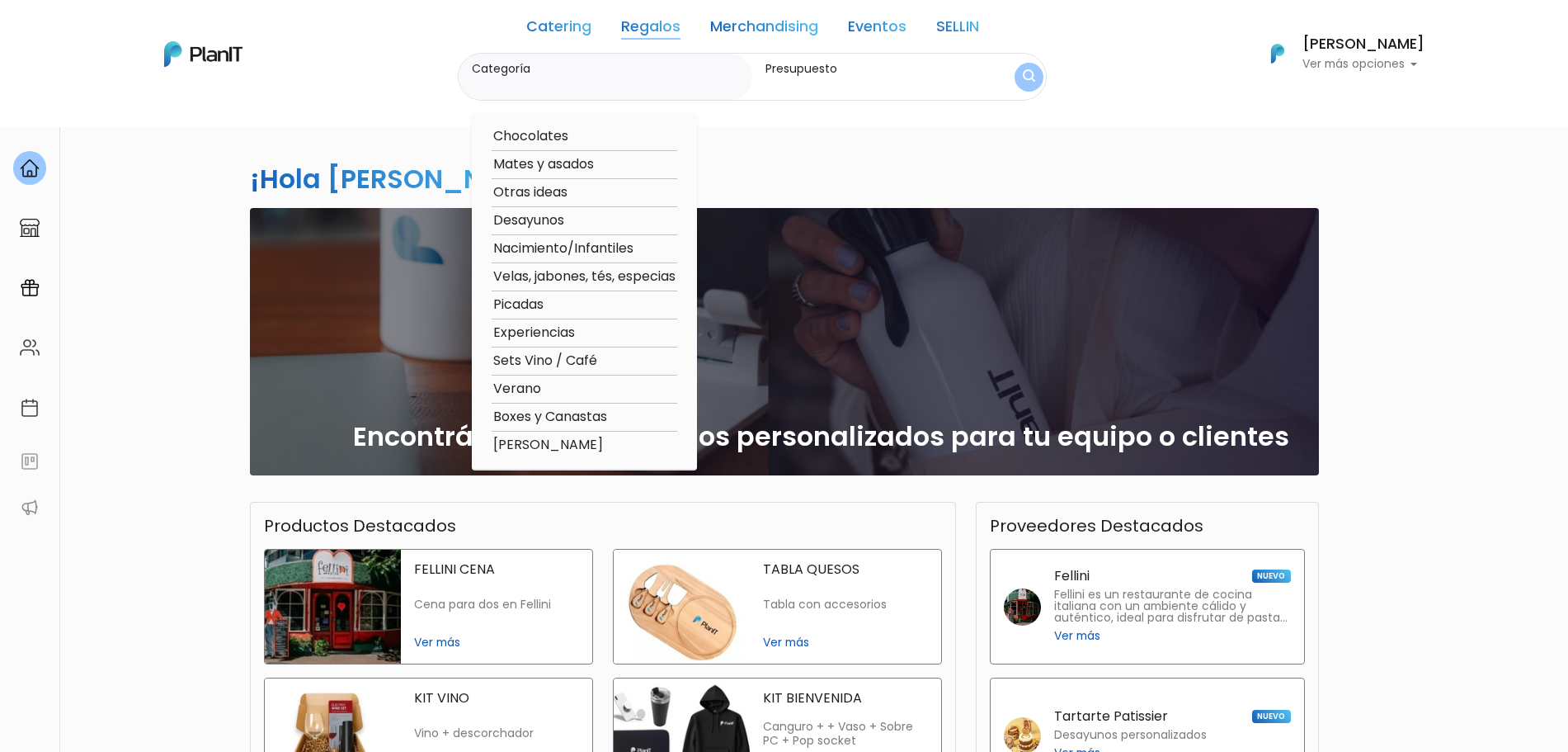
click at [840, 29] on div "Catering Regalos Merchandising Eventos SELLIN" at bounding box center [753, 30] width 453 height 46
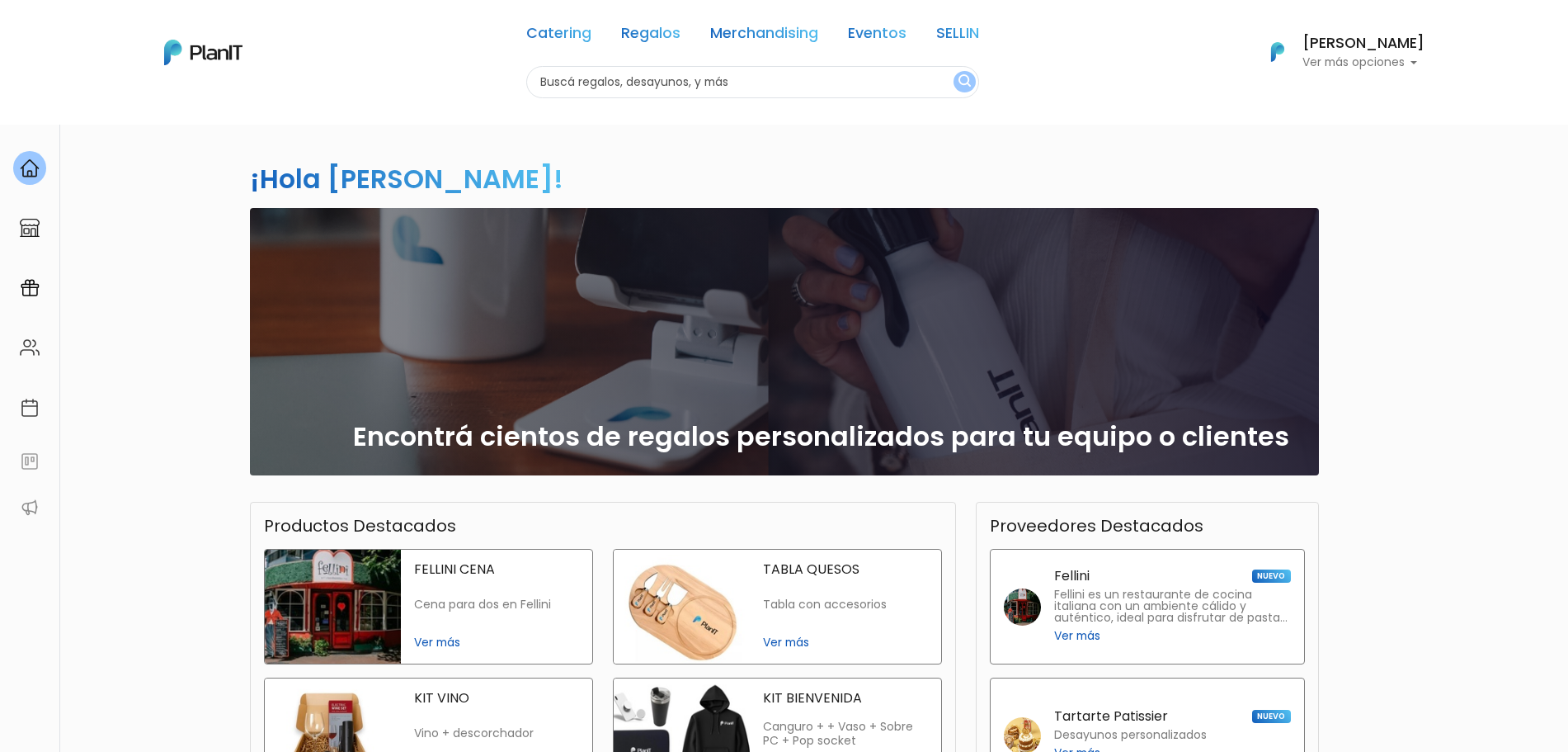
click at [1323, 57] on p "Ver más opciones" at bounding box center [1363, 63] width 122 height 12
click at [1395, 57] on p "Ver más opciones" at bounding box center [1363, 63] width 122 height 12
click at [1331, 250] on link "Cerrar Sesión" at bounding box center [1351, 245] width 147 height 33
